Goal: Download file/media

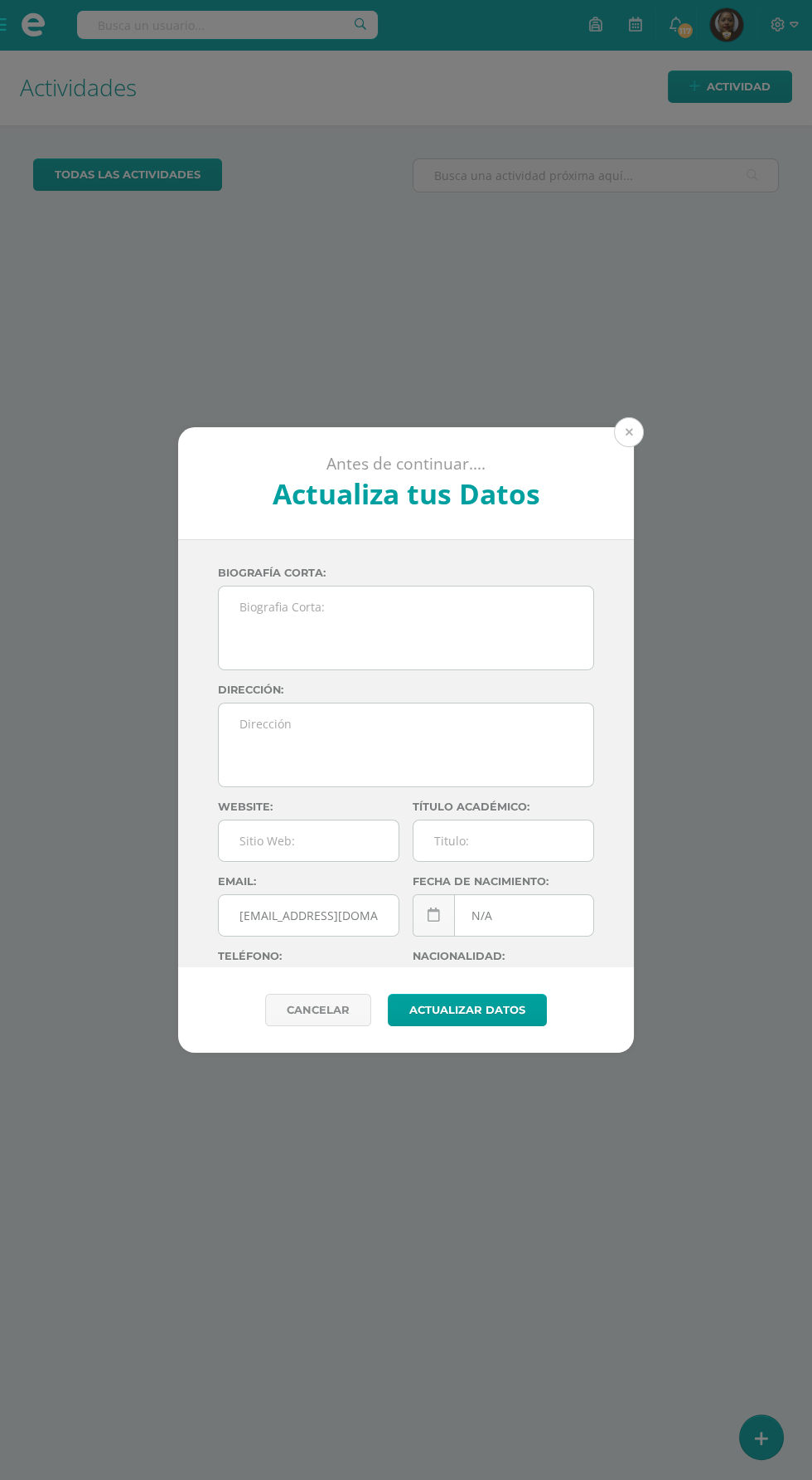
click at [629, 433] on button at bounding box center [630, 433] width 30 height 30
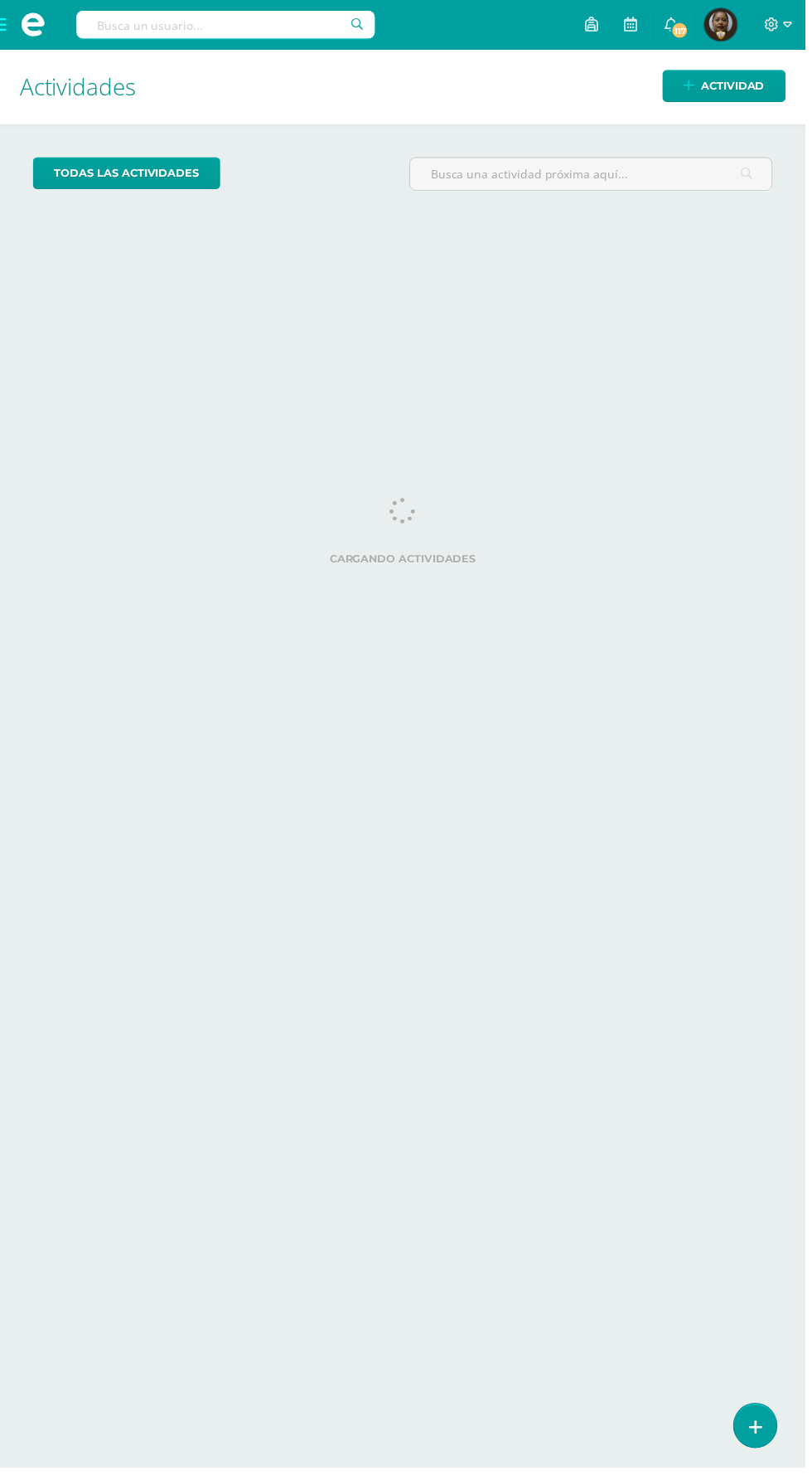
click at [29, 6] on span at bounding box center [33, 24] width 67 height 50
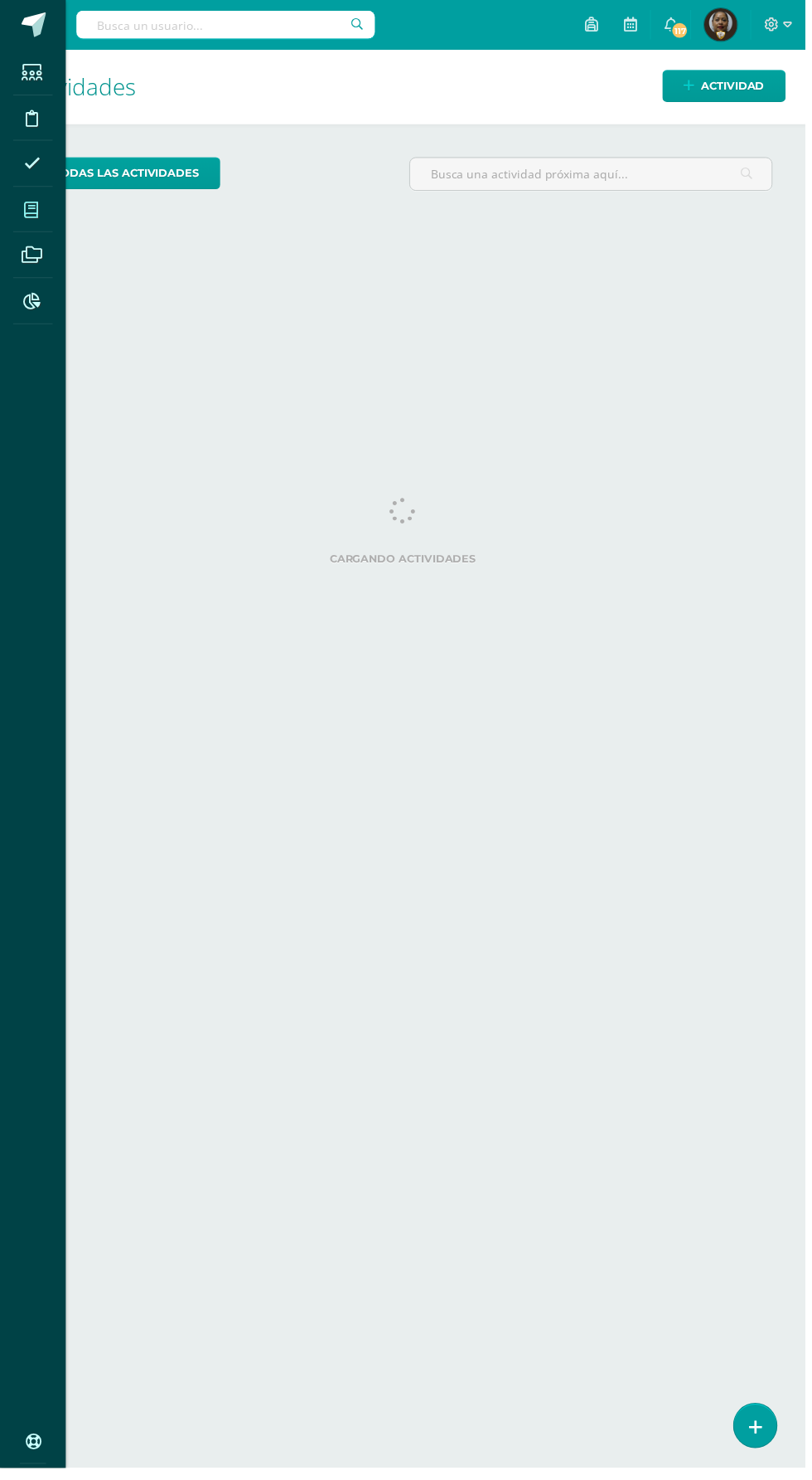
click at [42, 205] on span at bounding box center [32, 212] width 38 height 38
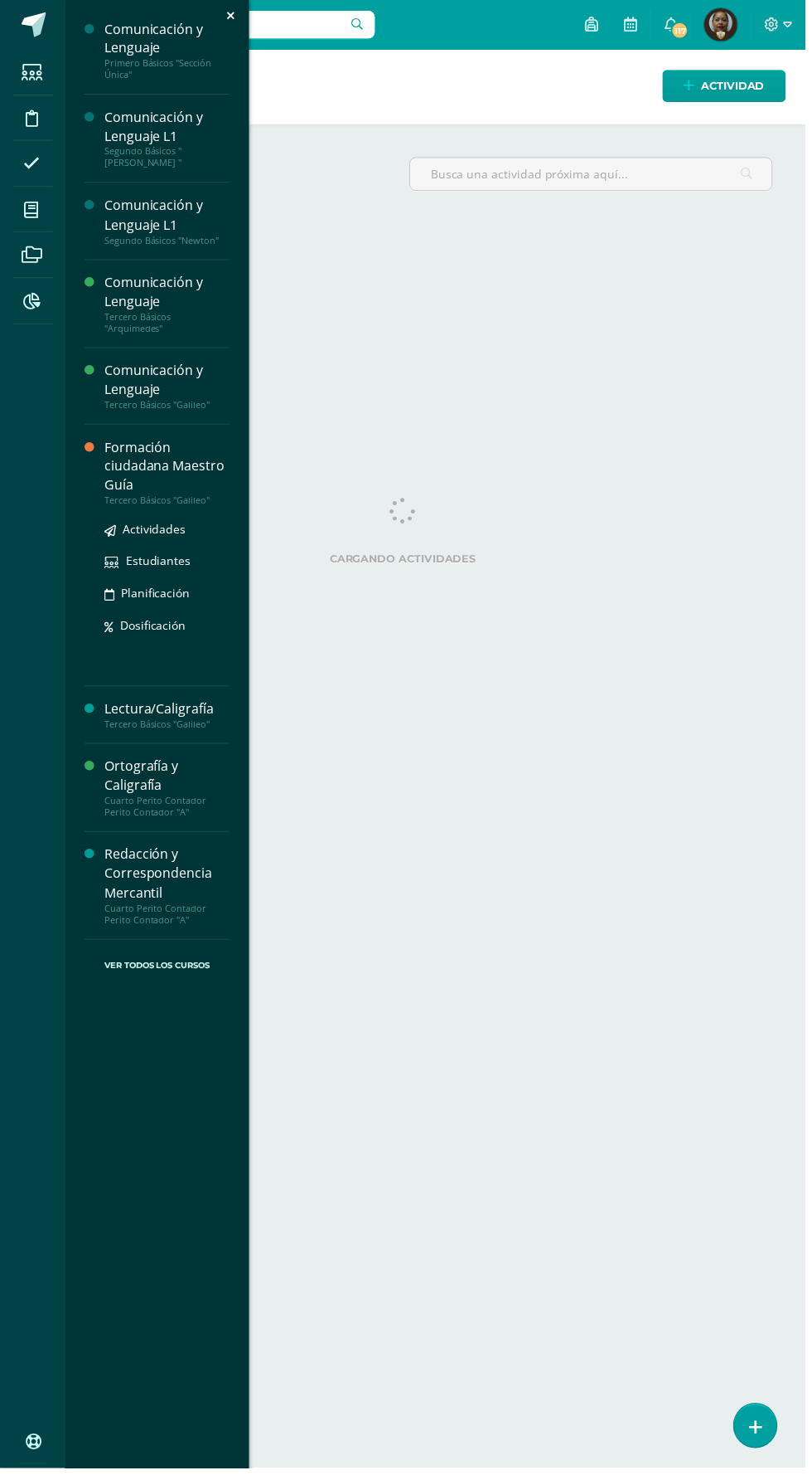
click at [120, 464] on div "Formación ciudadana Maestro Guía" at bounding box center [168, 469] width 126 height 57
click at [111, 532] on icon at bounding box center [111, 535] width 11 height 11
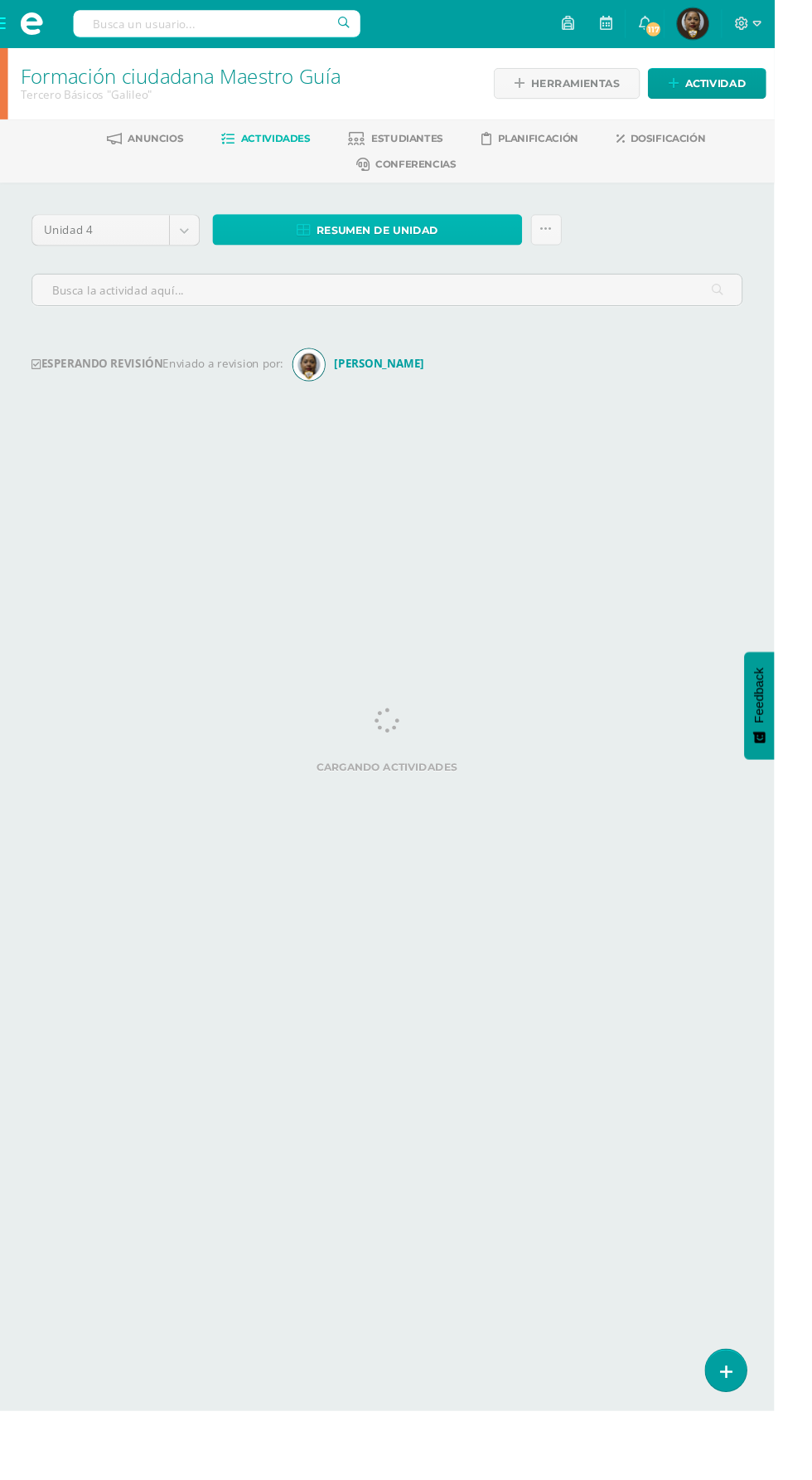
click at [375, 240] on span "Resumen de unidad" at bounding box center [397, 242] width 128 height 31
click at [367, 158] on link "Descargar como PDF" at bounding box center [387, 158] width 177 height 25
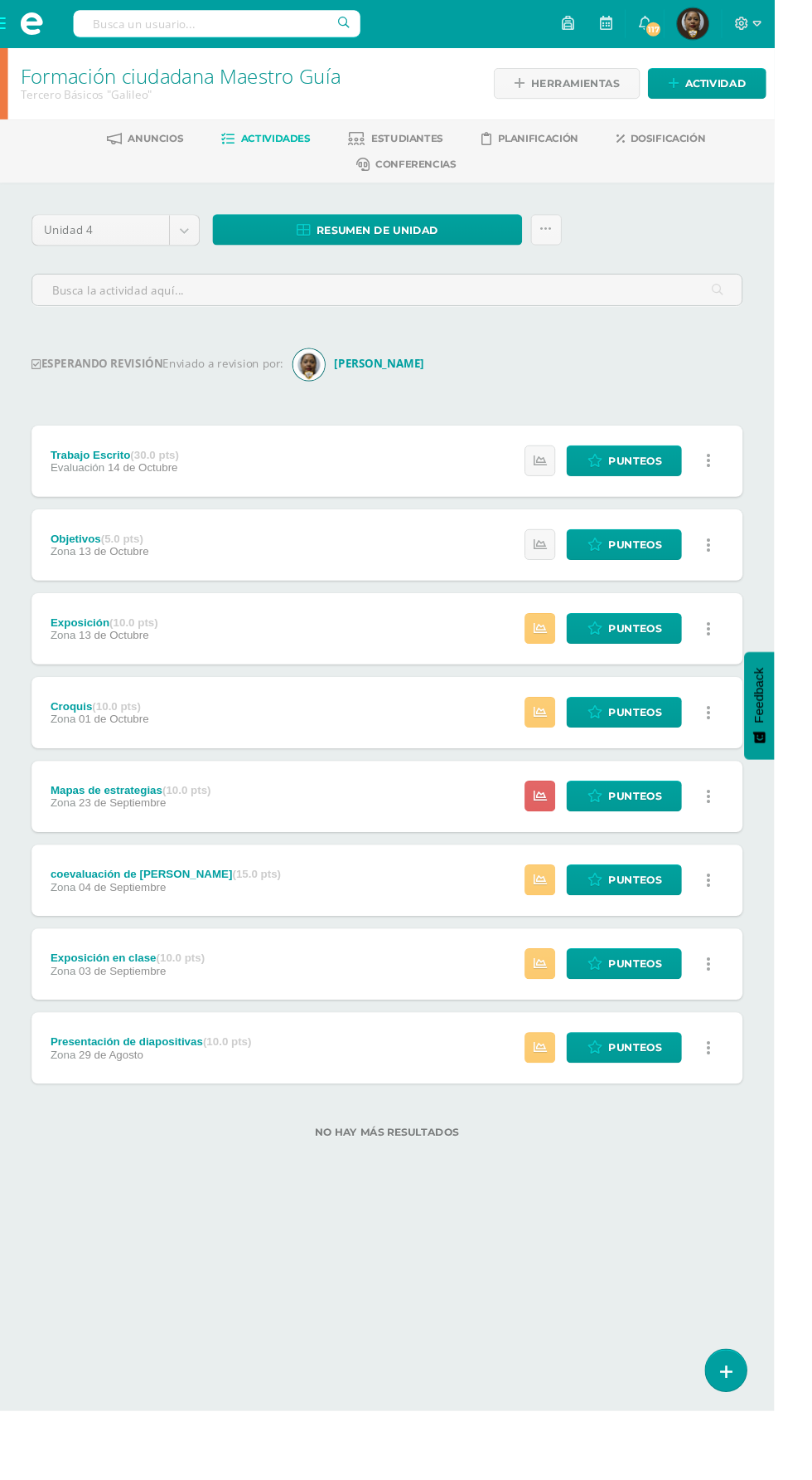
click at [26, 7] on span at bounding box center [33, 24] width 67 height 50
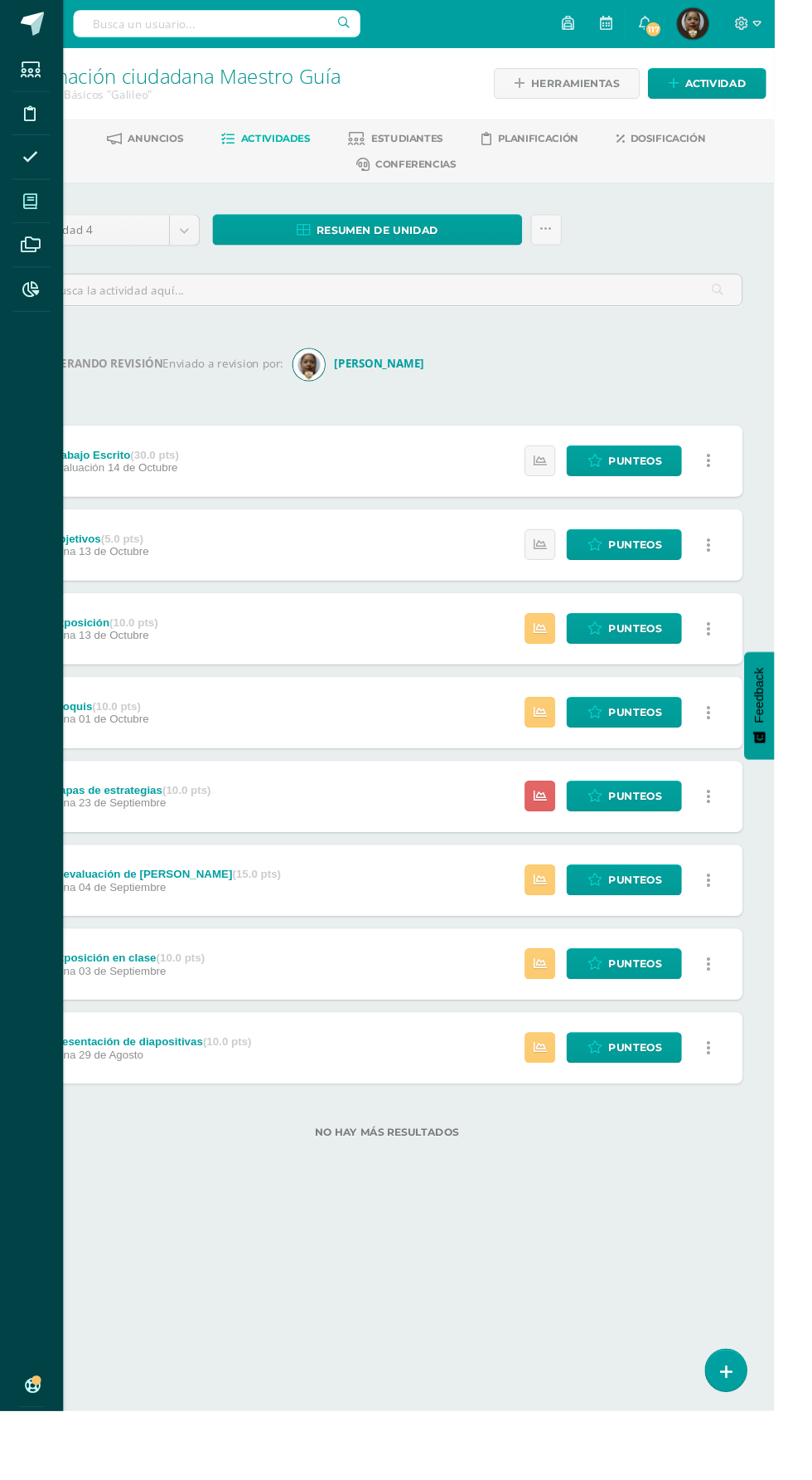
click at [33, 211] on icon at bounding box center [32, 212] width 15 height 17
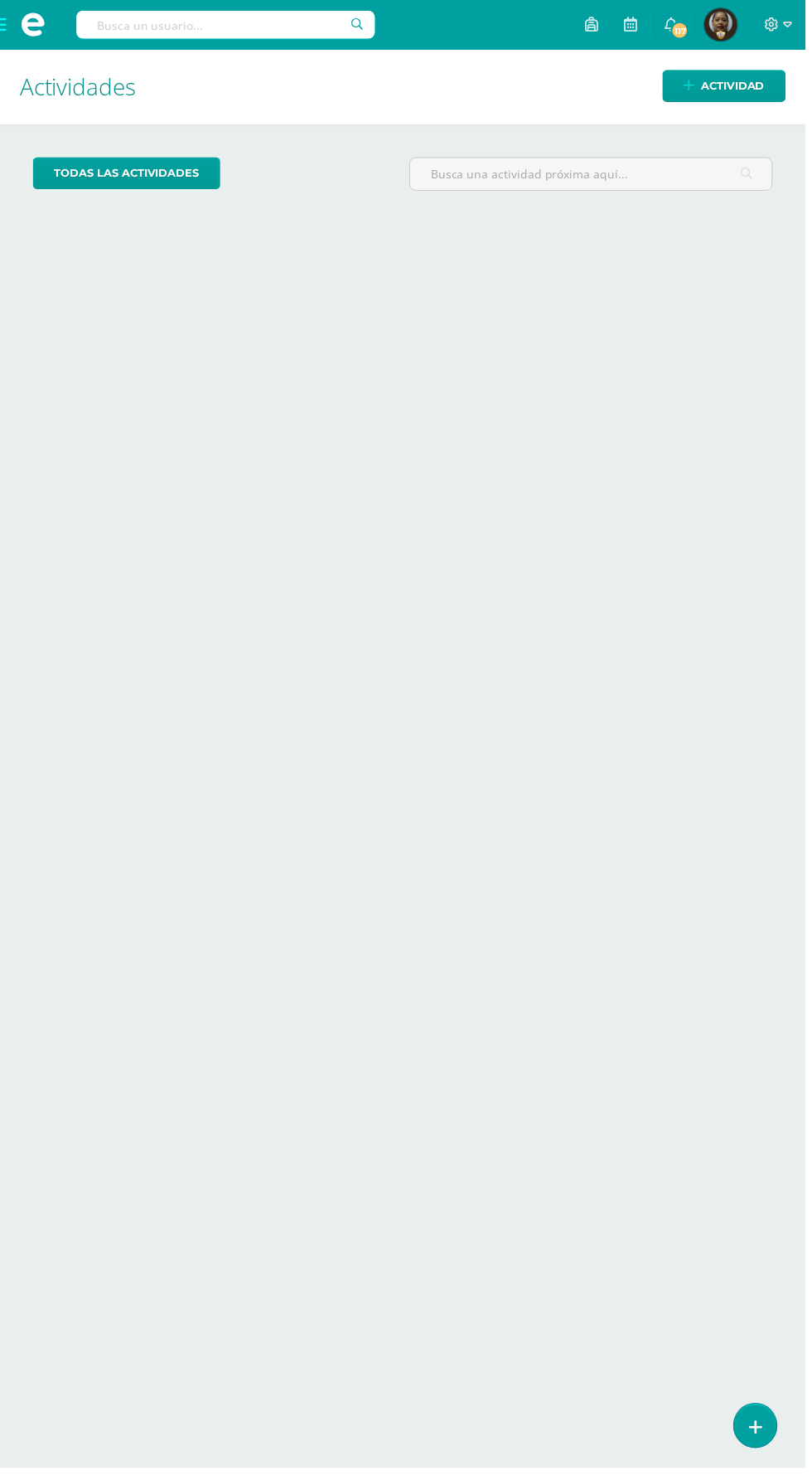
click at [27, 17] on span at bounding box center [33, 24] width 24 height 24
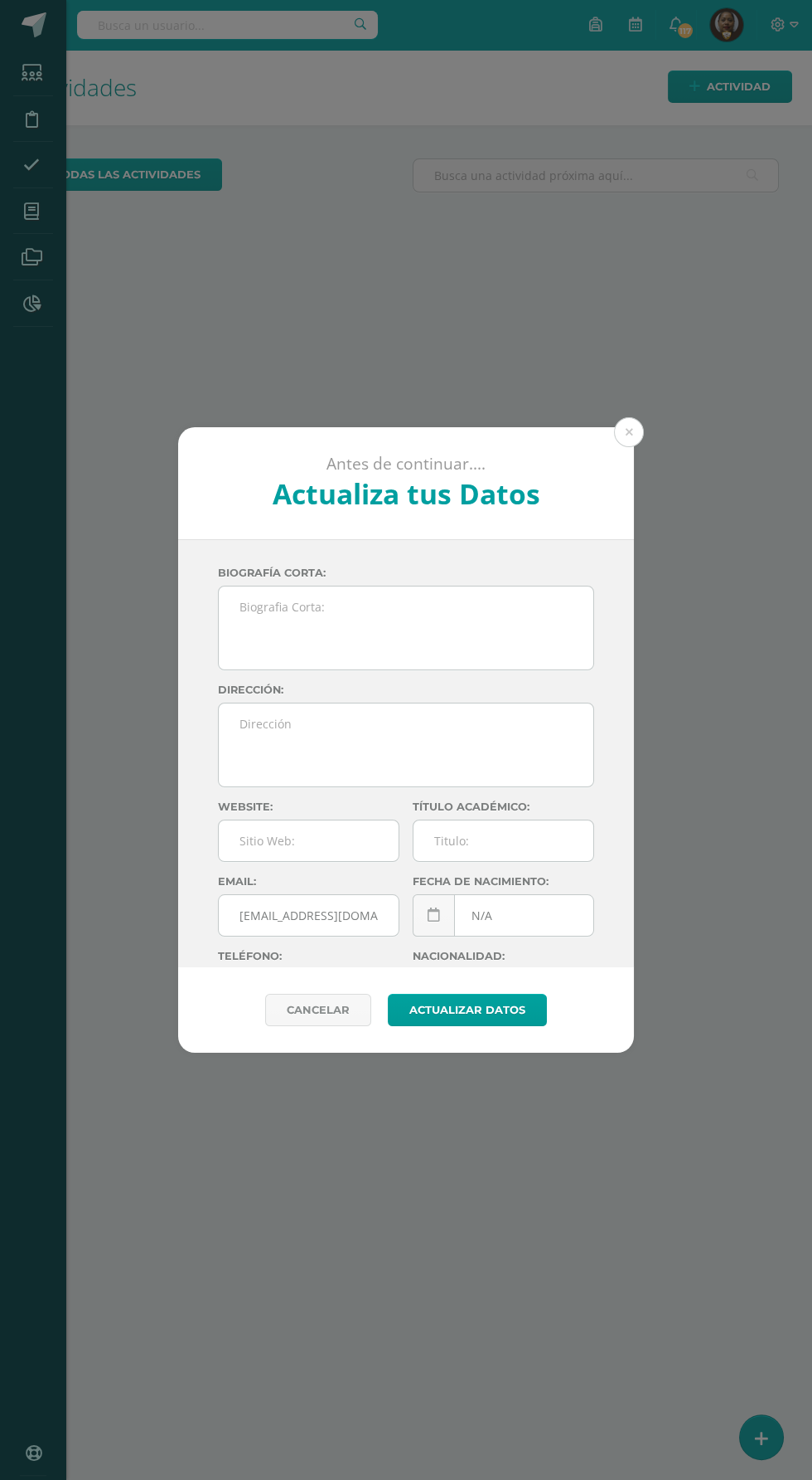
click at [614, 470] on div "Antes de continuar.... Actualiza tus Datos" at bounding box center [406, 482] width 456 height 112
click at [629, 433] on button at bounding box center [630, 433] width 30 height 30
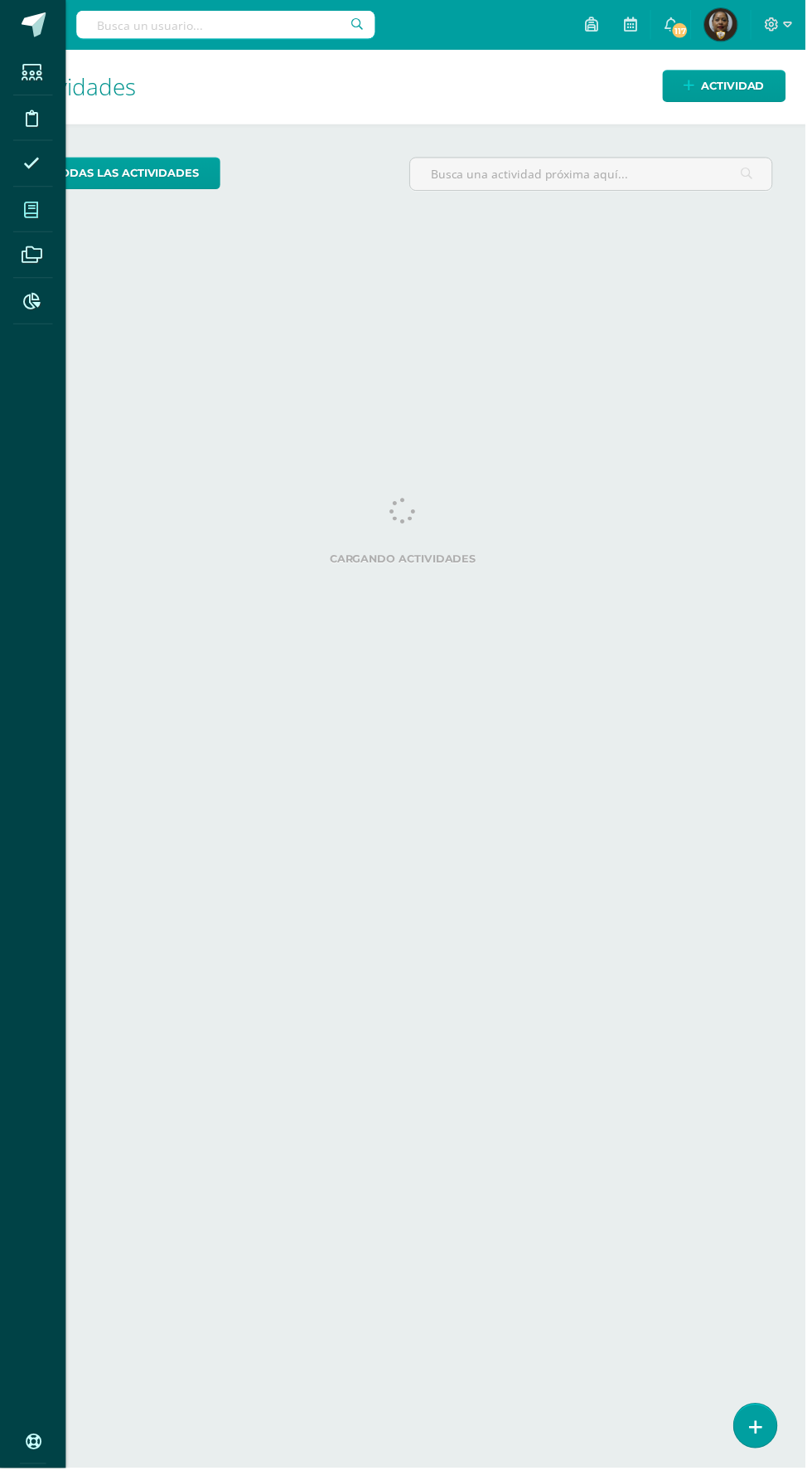
click at [39, 193] on span at bounding box center [32, 212] width 38 height 38
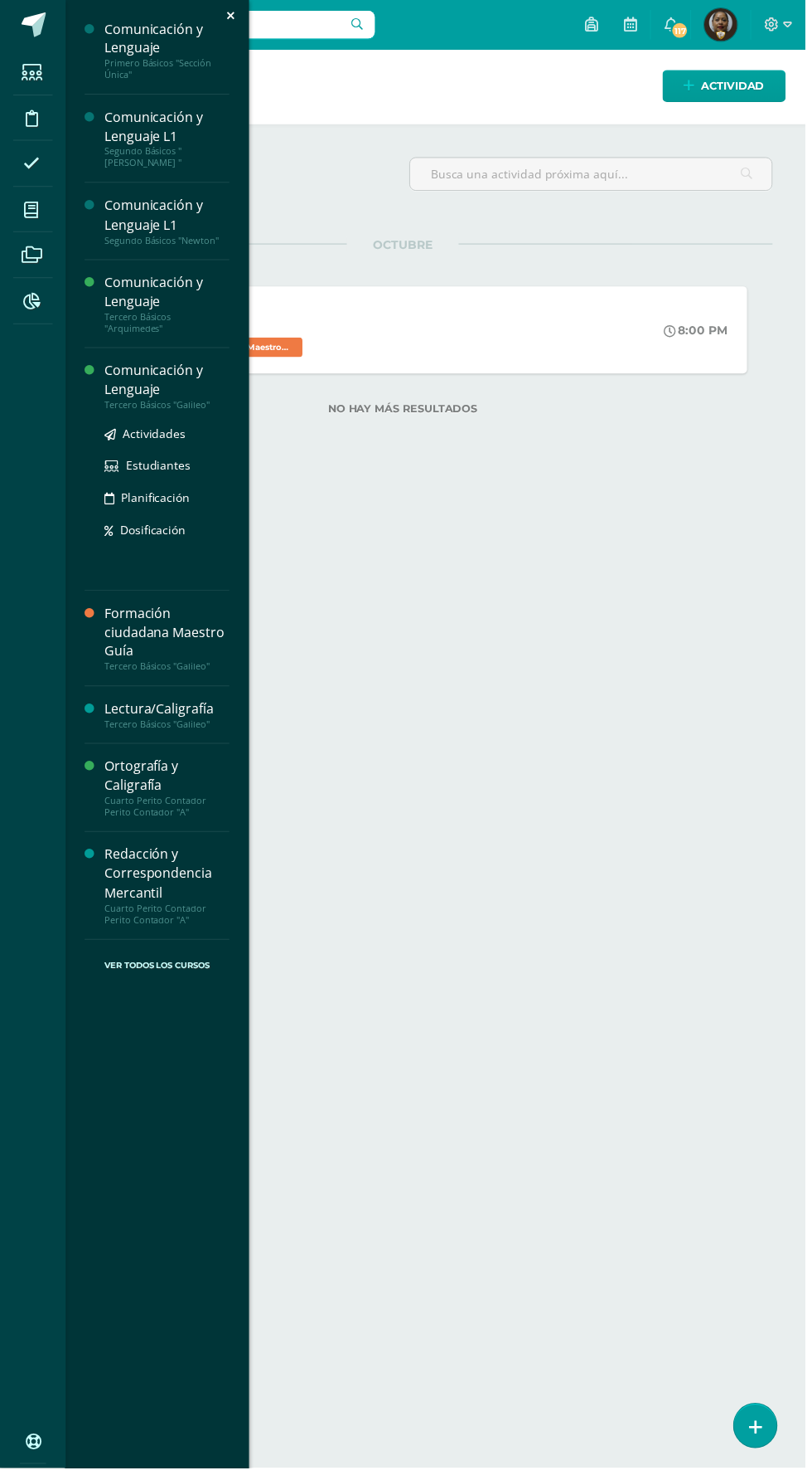
click at [147, 406] on div "Tercero Básicos "Galileo"" at bounding box center [168, 408] width 126 height 11
click at [111, 435] on icon at bounding box center [111, 438] width 11 height 11
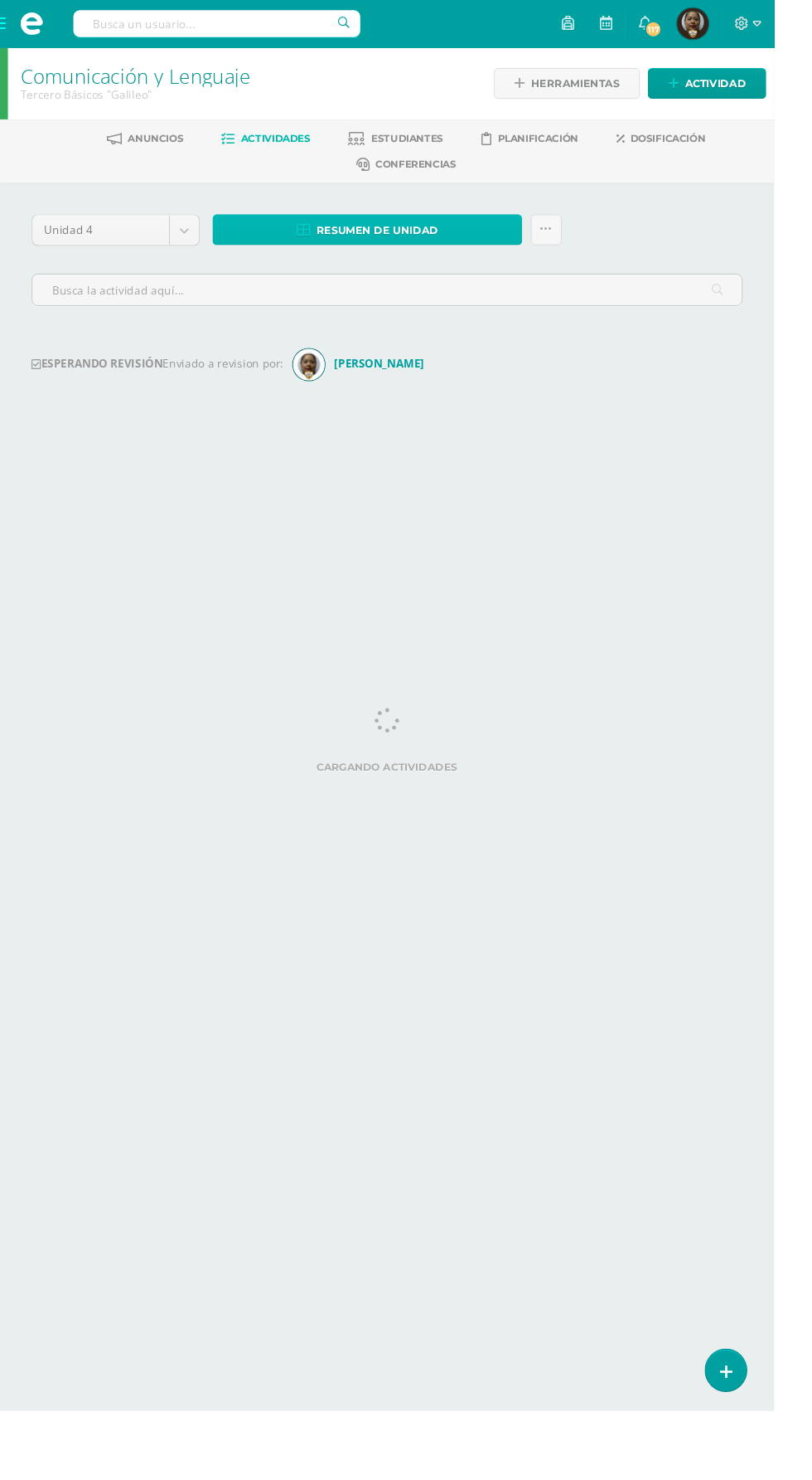
click at [416, 239] on span "Resumen de unidad" at bounding box center [397, 242] width 128 height 31
click at [423, 234] on span "Resumen de unidad" at bounding box center [397, 242] width 128 height 31
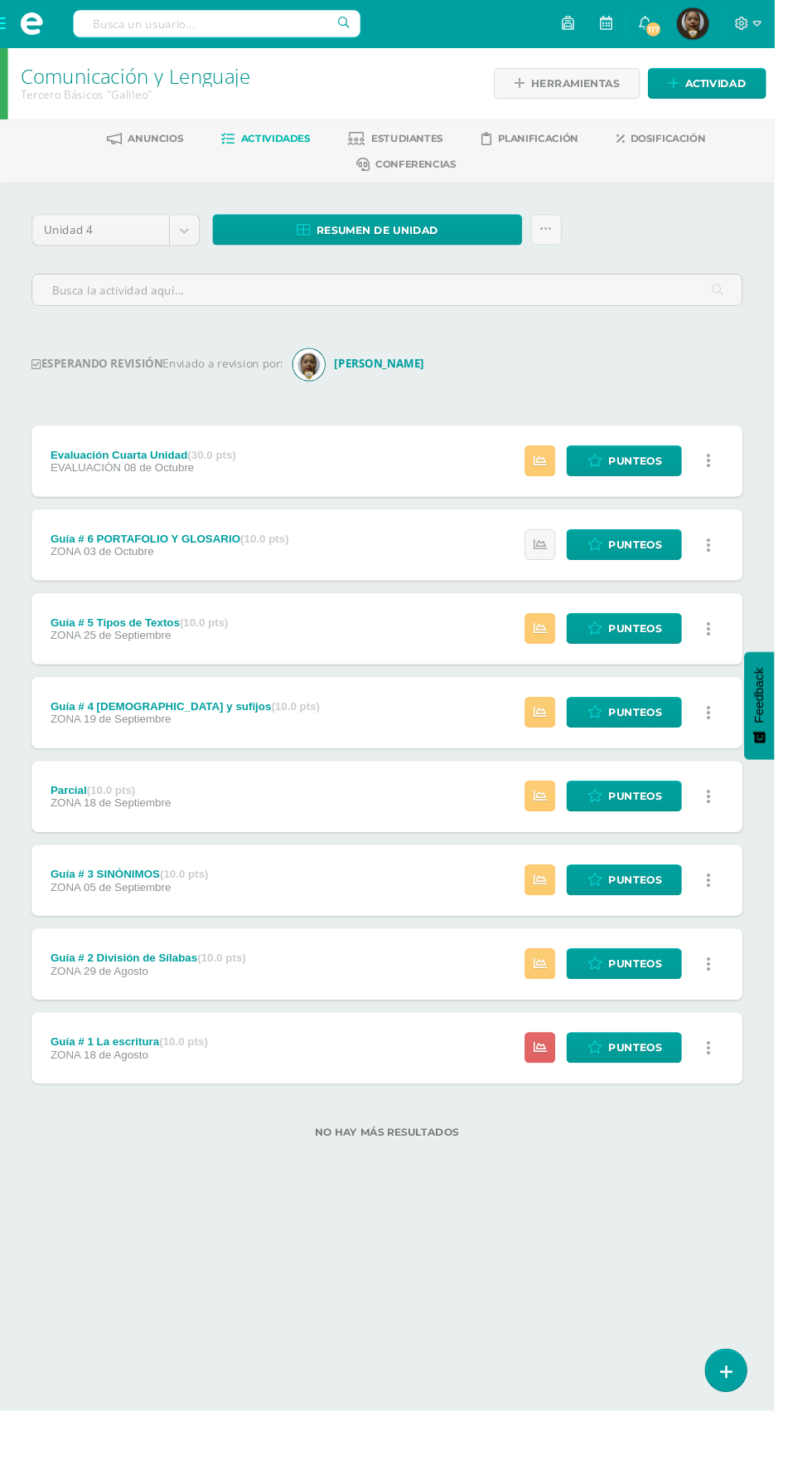
click at [723, 370] on div "ESPERANDO REVISIÓN Enviado a revision por: Karen" at bounding box center [406, 382] width 746 height 33
click at [420, 238] on span "Resumen de unidad" at bounding box center [397, 242] width 128 height 31
click at [720, 391] on div "ESPERANDO REVISIÓN Enviado a revision por: Karen" at bounding box center [406, 382] width 746 height 33
click at [672, 481] on span "Punteos" at bounding box center [665, 483] width 55 height 31
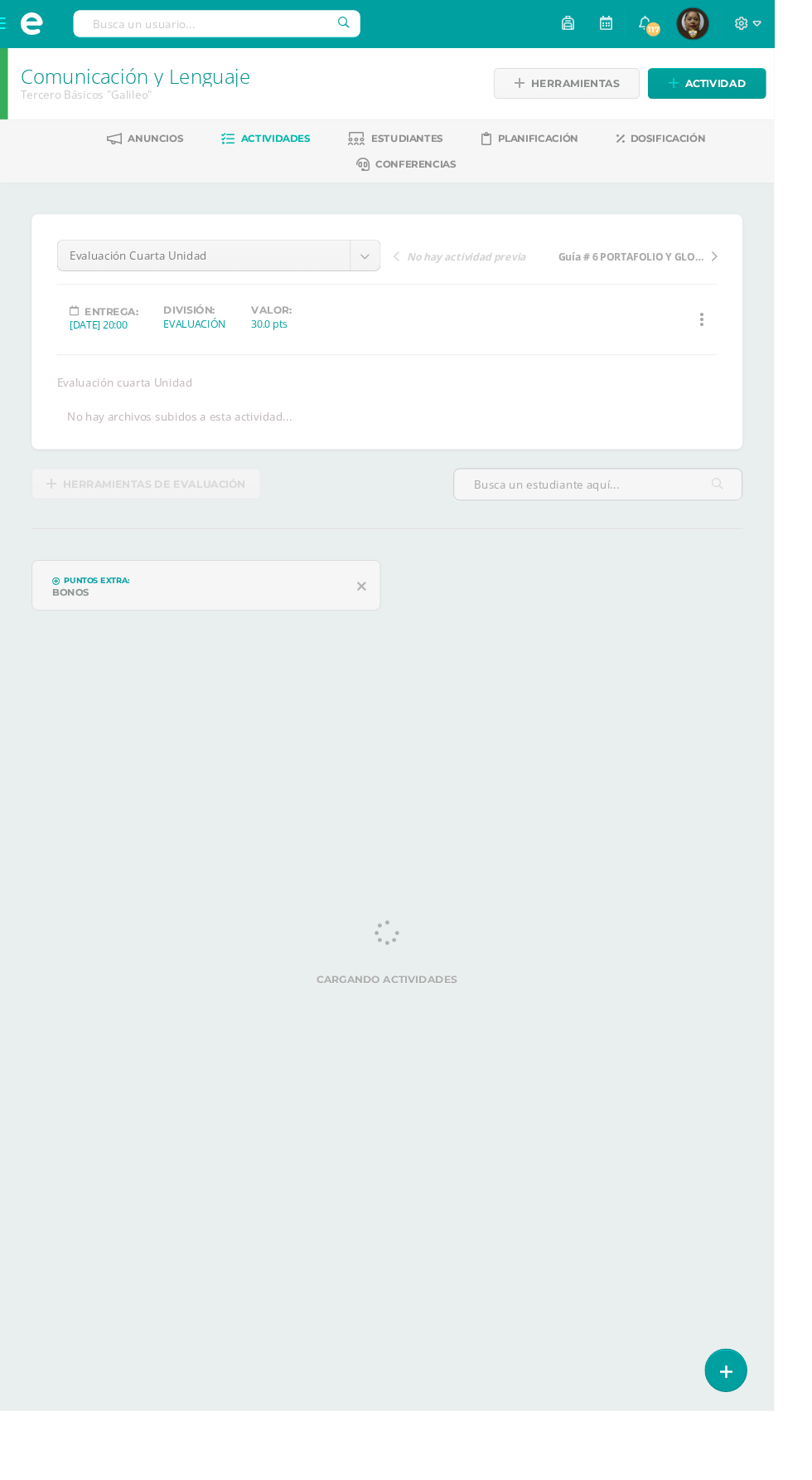
click at [272, 143] on span "Actividades" at bounding box center [289, 144] width 73 height 12
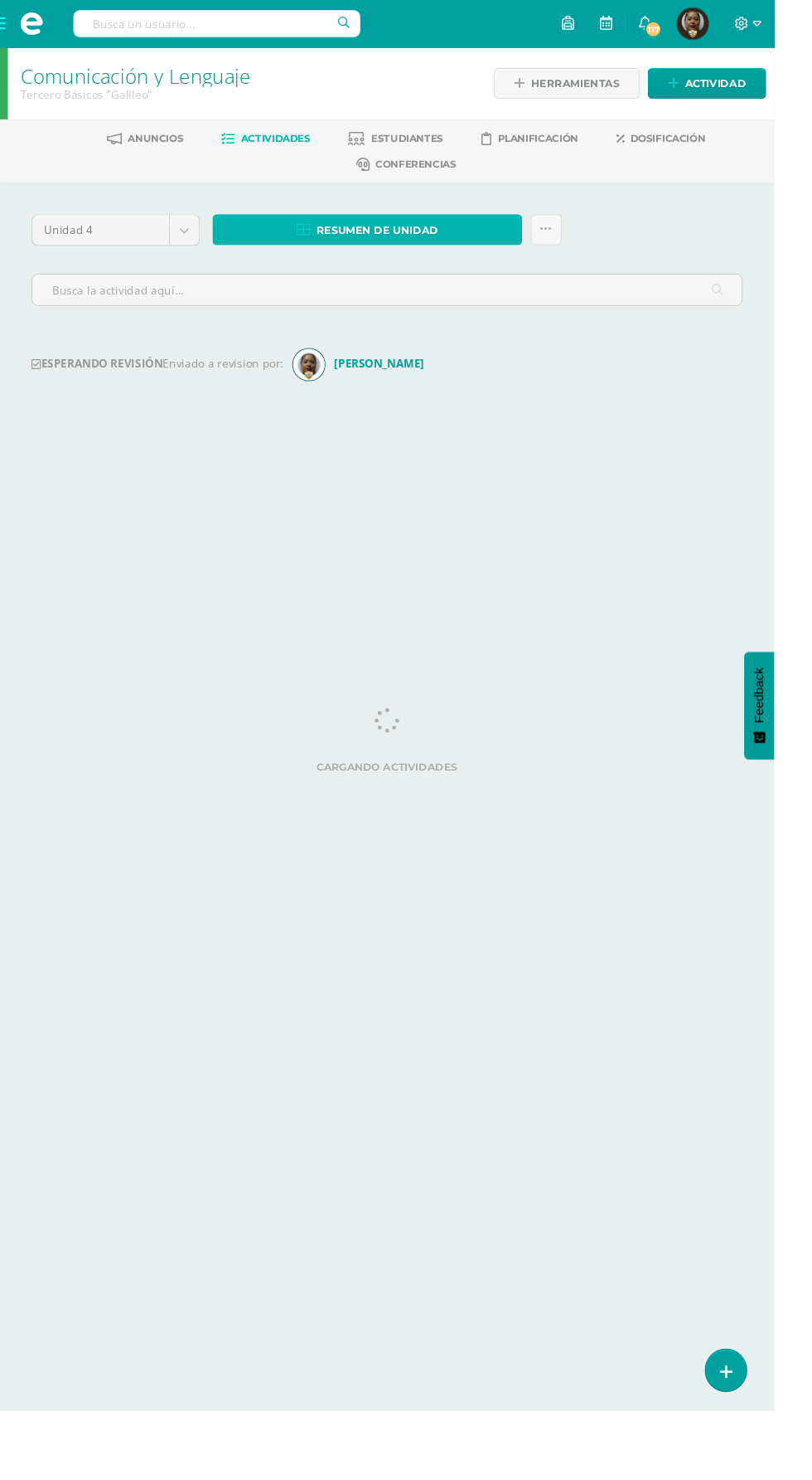
click at [404, 239] on span "Resumen de unidad" at bounding box center [397, 242] width 128 height 31
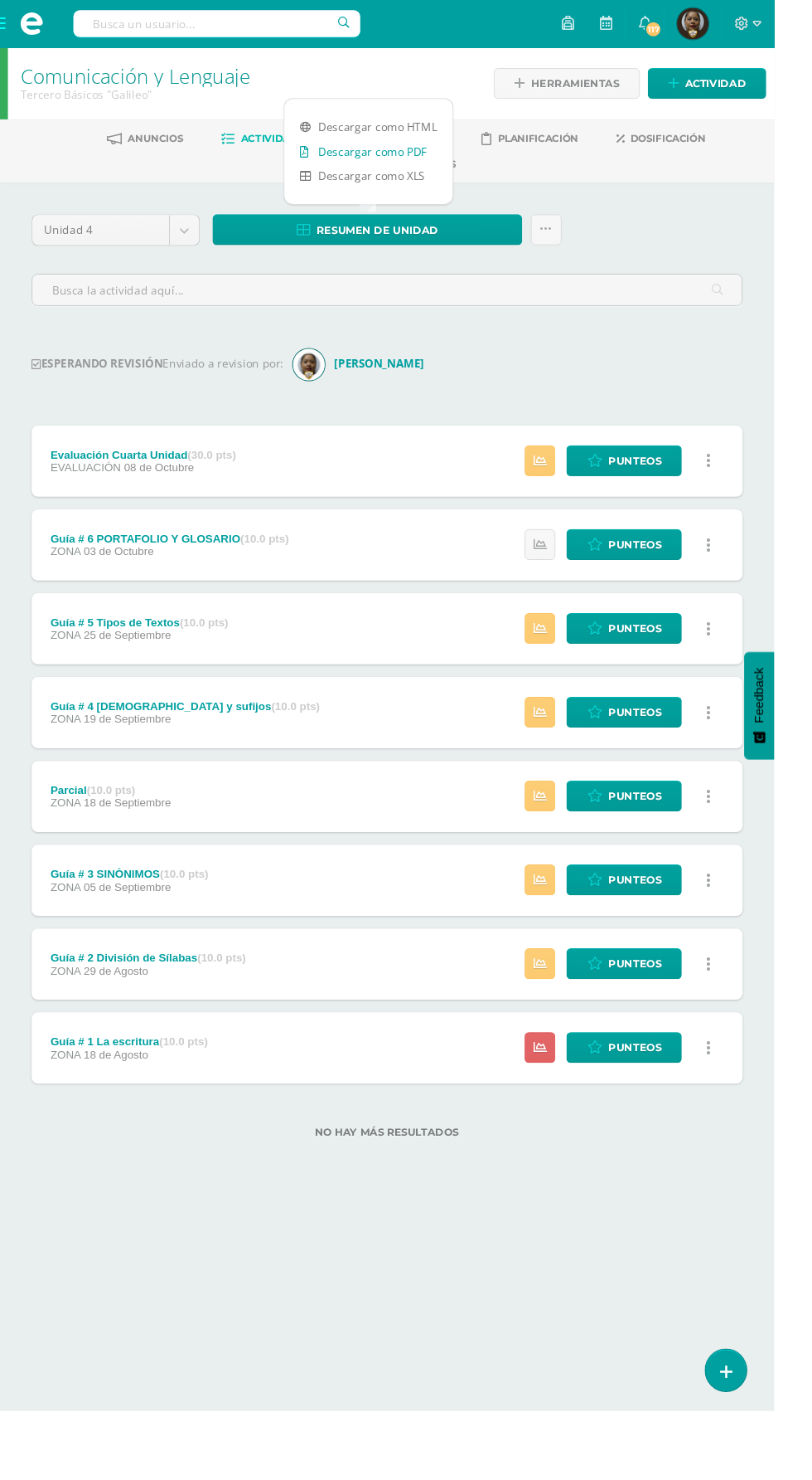
click at [408, 157] on link "Descargar como PDF" at bounding box center [387, 158] width 177 height 25
